Goal: Share content: Share content

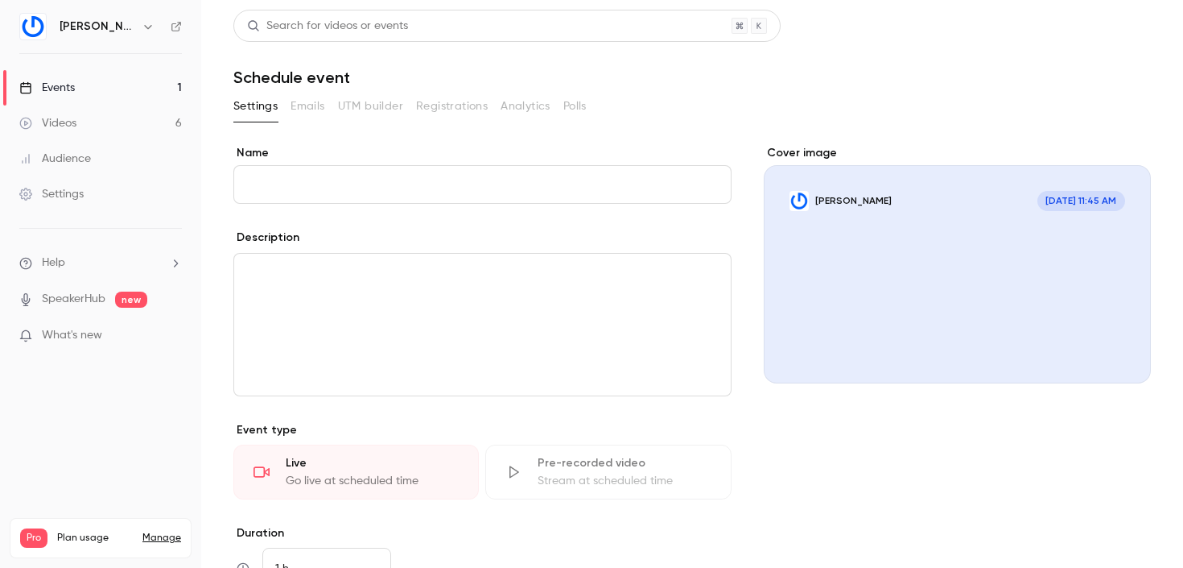
click at [89, 98] on link "Events 1" at bounding box center [100, 87] width 201 height 35
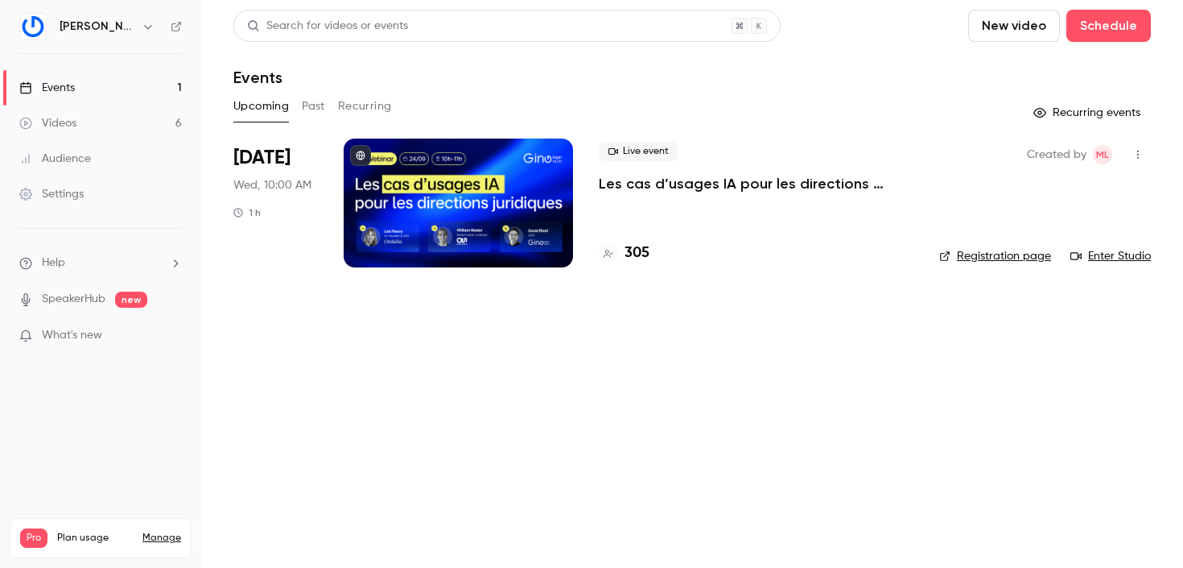
click at [460, 191] on div at bounding box center [458, 202] width 229 height 129
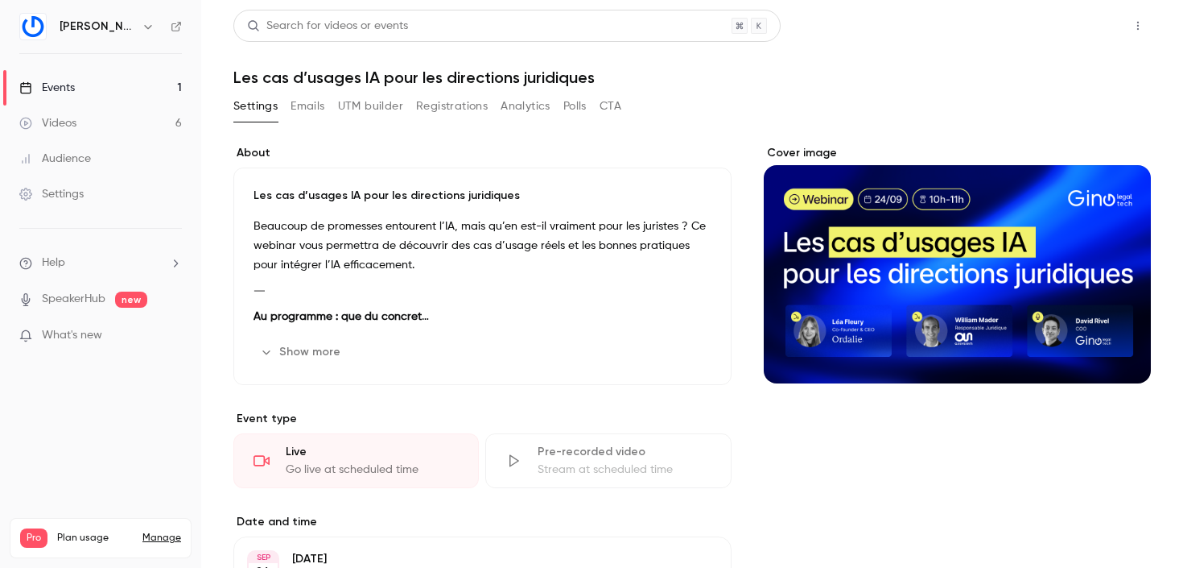
click at [1084, 23] on button "Share" at bounding box center [1081, 26] width 64 height 32
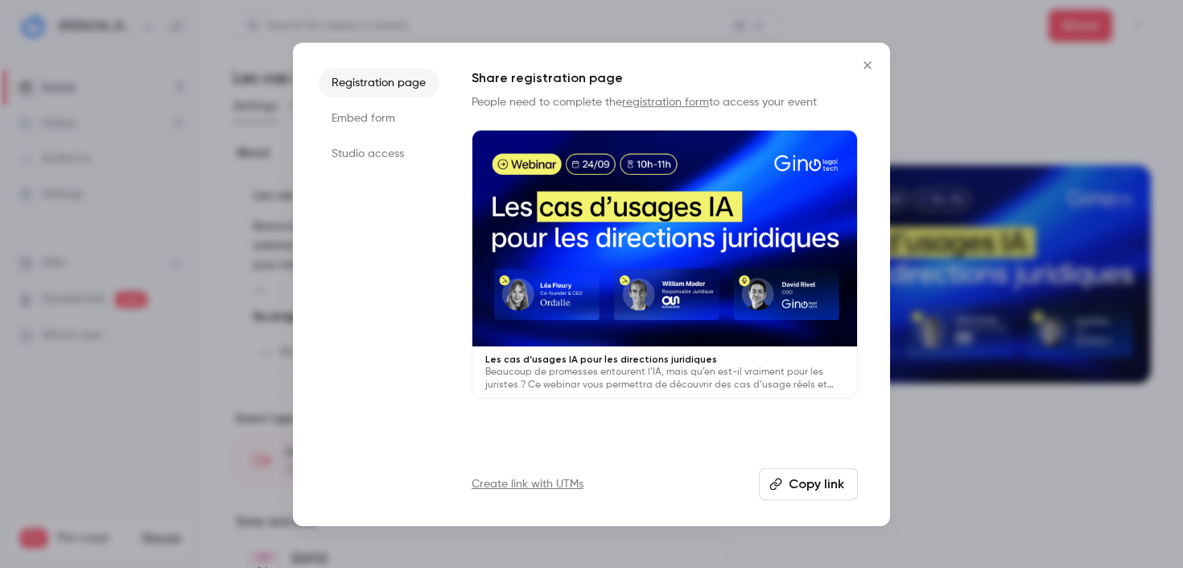
click at [570, 478] on link "Create link with UTMs" at bounding box center [528, 484] width 112 height 16
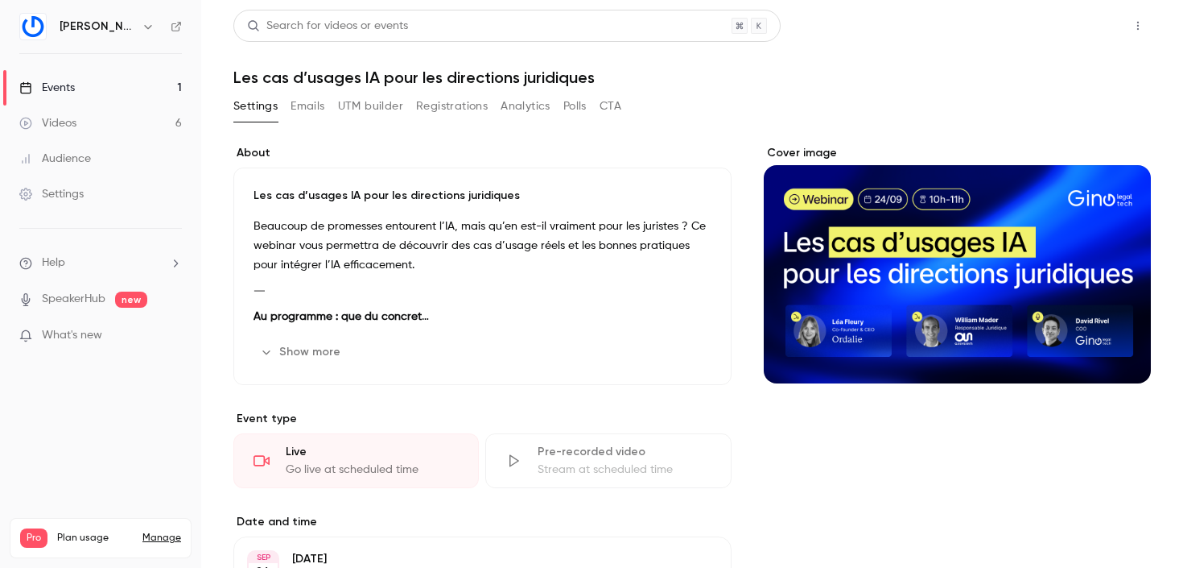
click at [1099, 27] on button "Share" at bounding box center [1081, 26] width 64 height 32
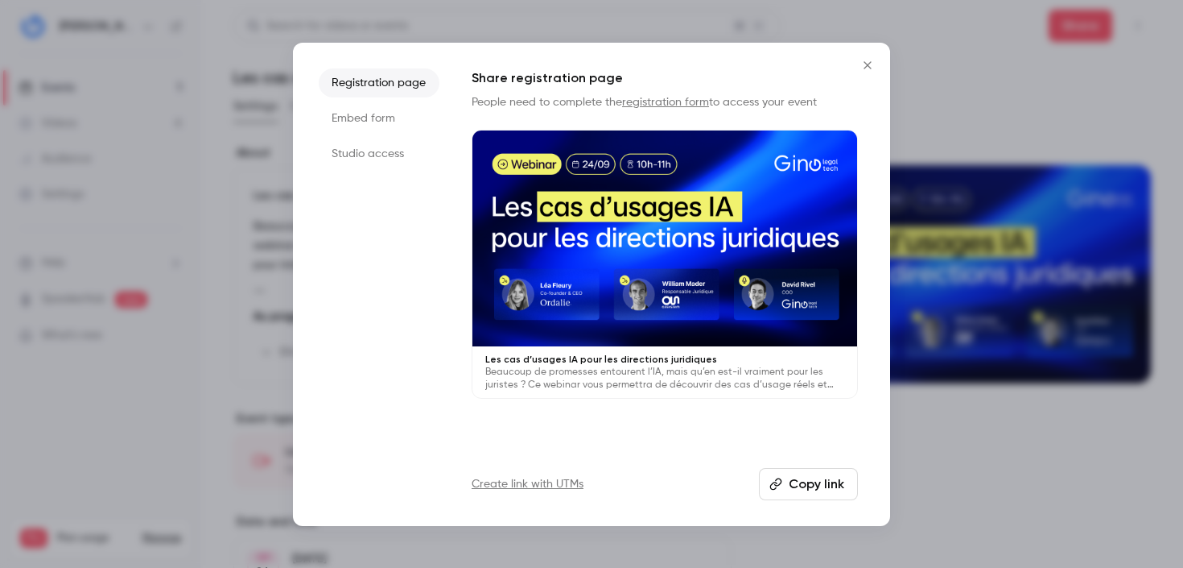
click at [816, 474] on button "Copy link" at bounding box center [808, 484] width 99 height 32
click at [382, 139] on li "Studio access" at bounding box center [379, 153] width 121 height 29
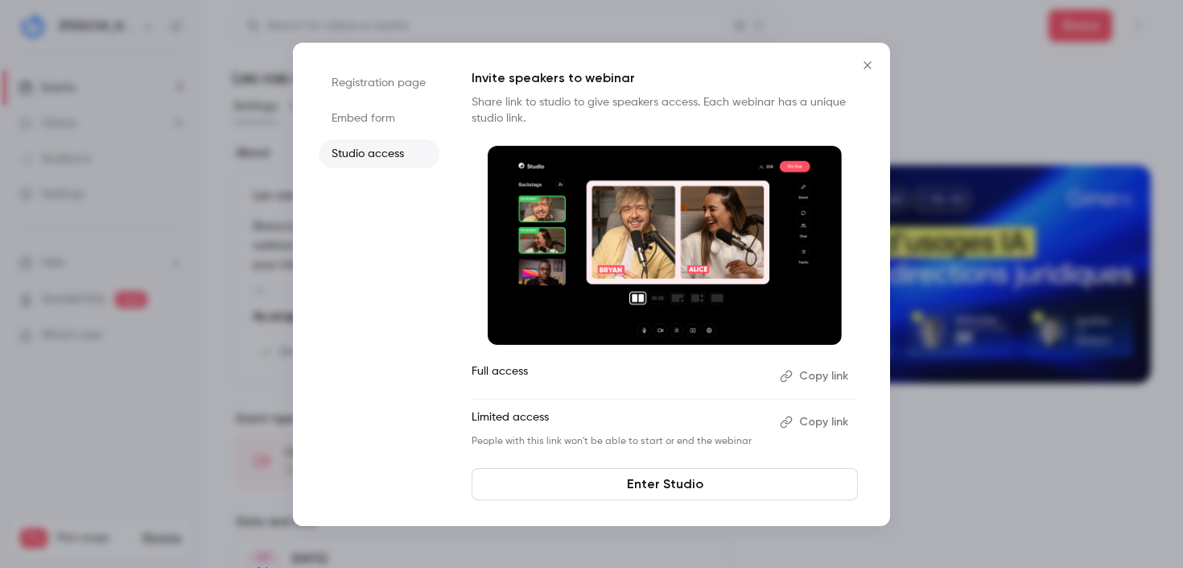
click at [868, 67] on icon "Close" at bounding box center [867, 65] width 19 height 13
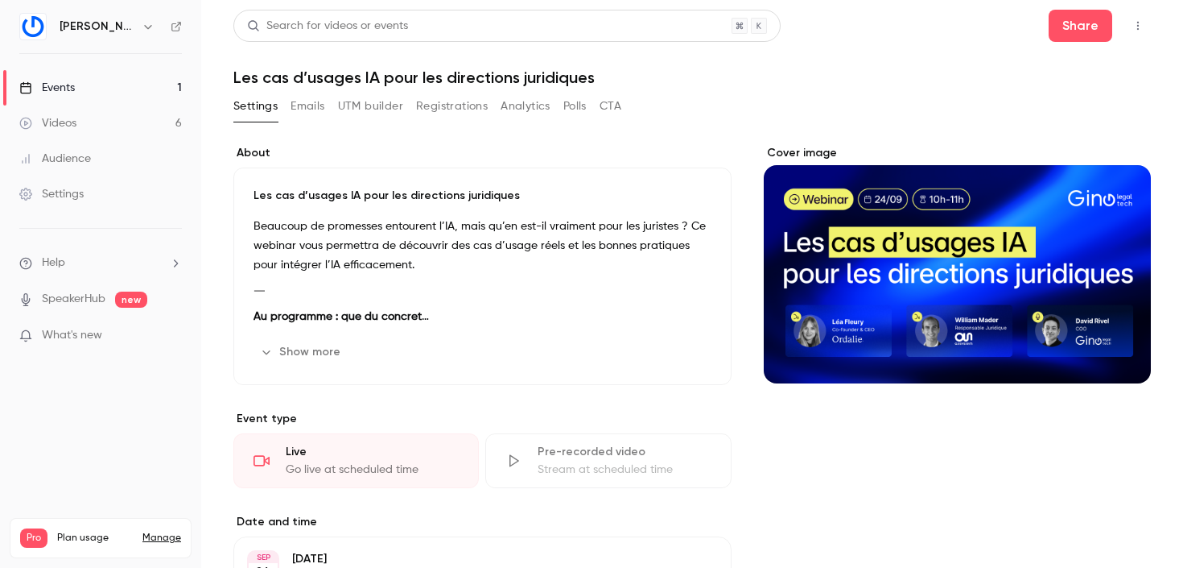
click at [444, 109] on button "Registrations" at bounding box center [452, 106] width 72 height 26
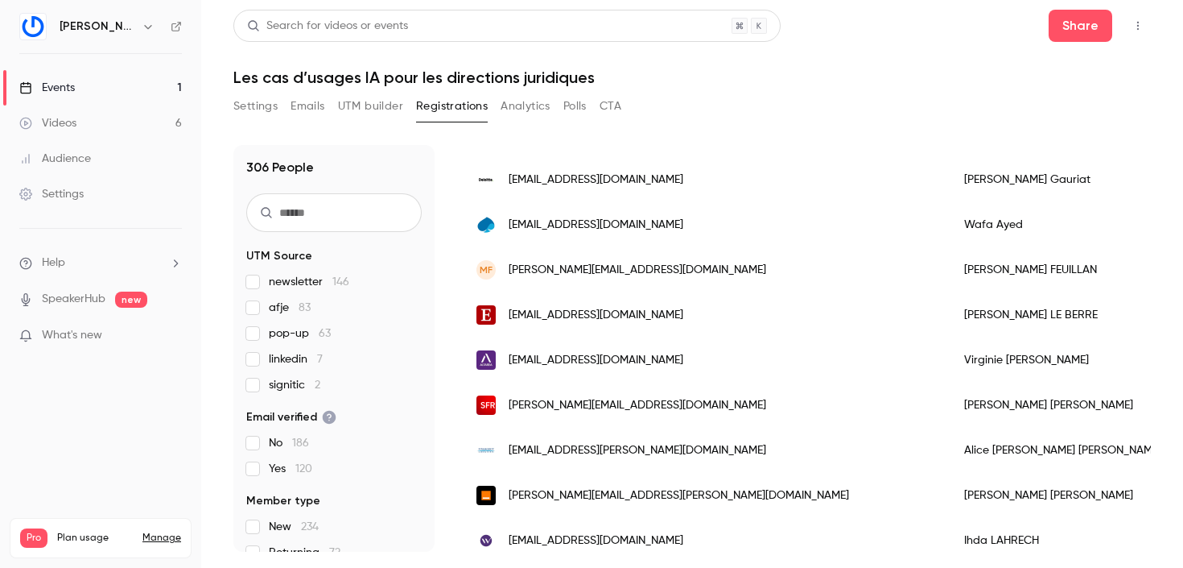
scroll to position [550, 0]
